Goal: Transaction & Acquisition: Subscribe to service/newsletter

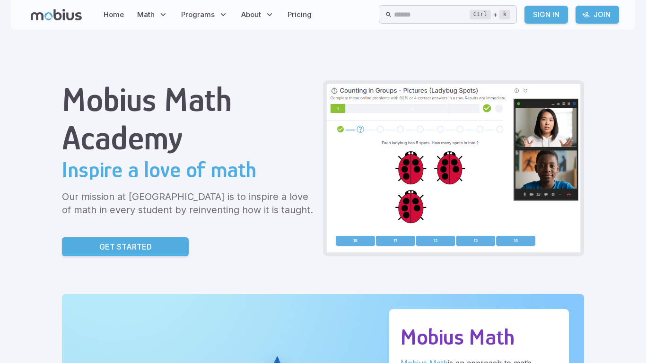
click at [143, 237] on div "Mobius Math Academy Inspire a love of math Our mission at Mobius Math Academy i…" at bounding box center [189, 168] width 254 height 176
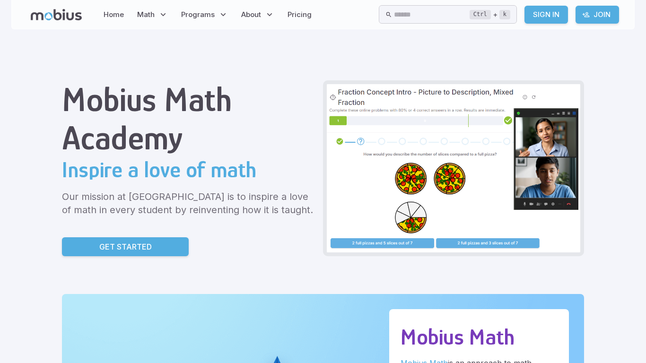
click at [146, 246] on p "Get Started" at bounding box center [125, 246] width 53 height 11
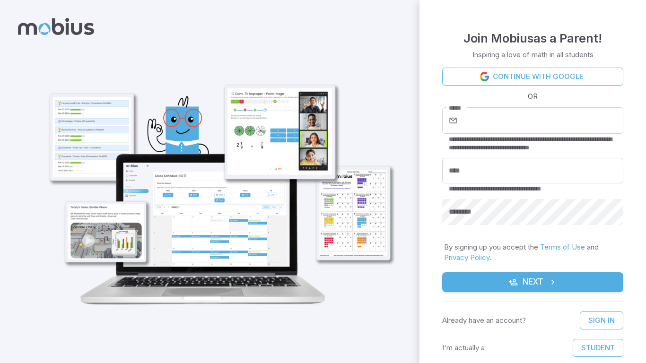
scroll to position [11, 0]
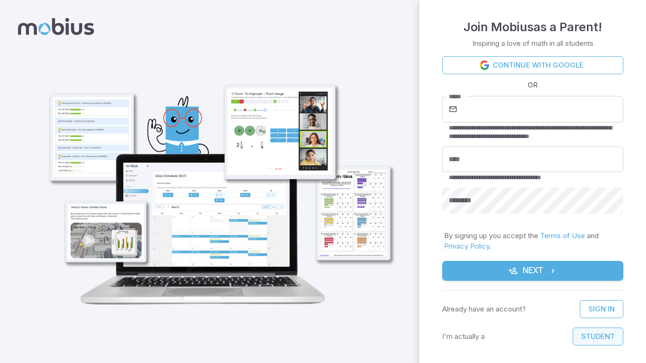
click at [587, 336] on button "Student" at bounding box center [598, 337] width 51 height 18
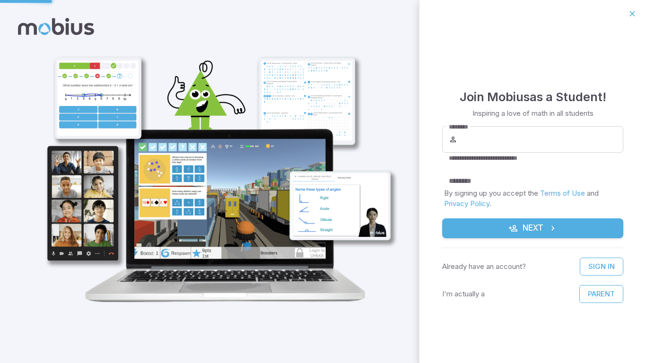
scroll to position [0, 0]
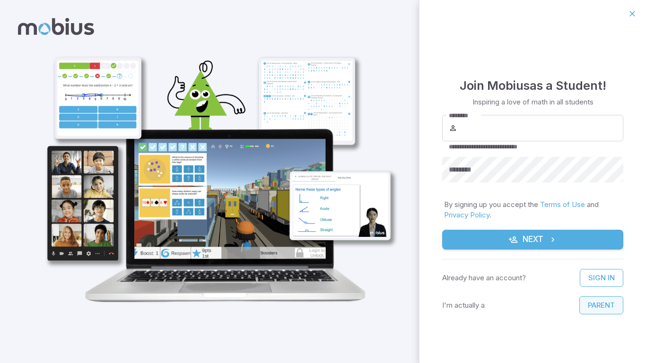
click at [605, 304] on button "Parent" at bounding box center [602, 306] width 44 height 18
